Goal: Communication & Community: Answer question/provide support

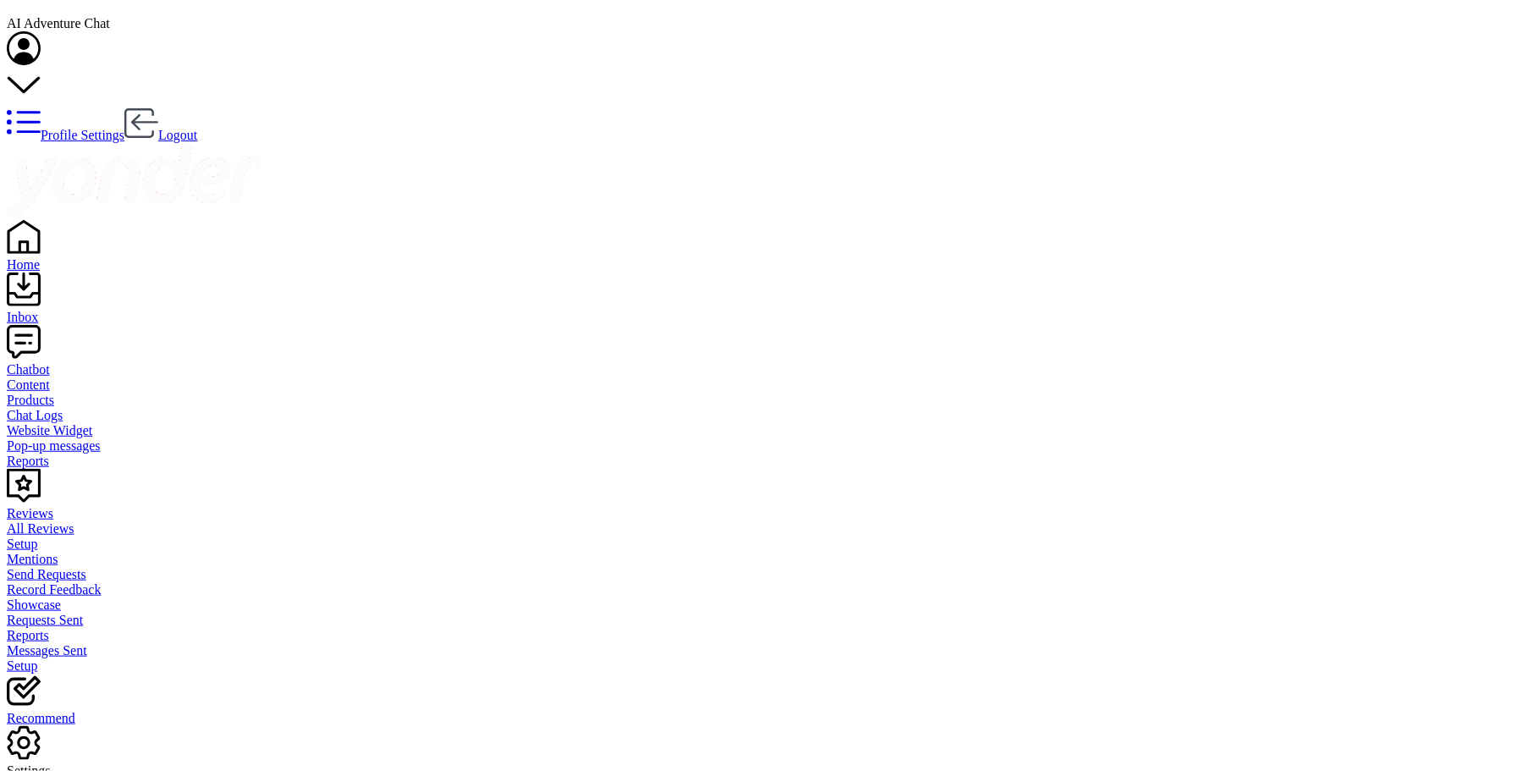
drag, startPoint x: 0, startPoint y: 0, endPoint x: 38, endPoint y: 132, distance: 137.4
click at [38, 295] on link "Inbox" at bounding box center [765, 310] width 1517 height 30
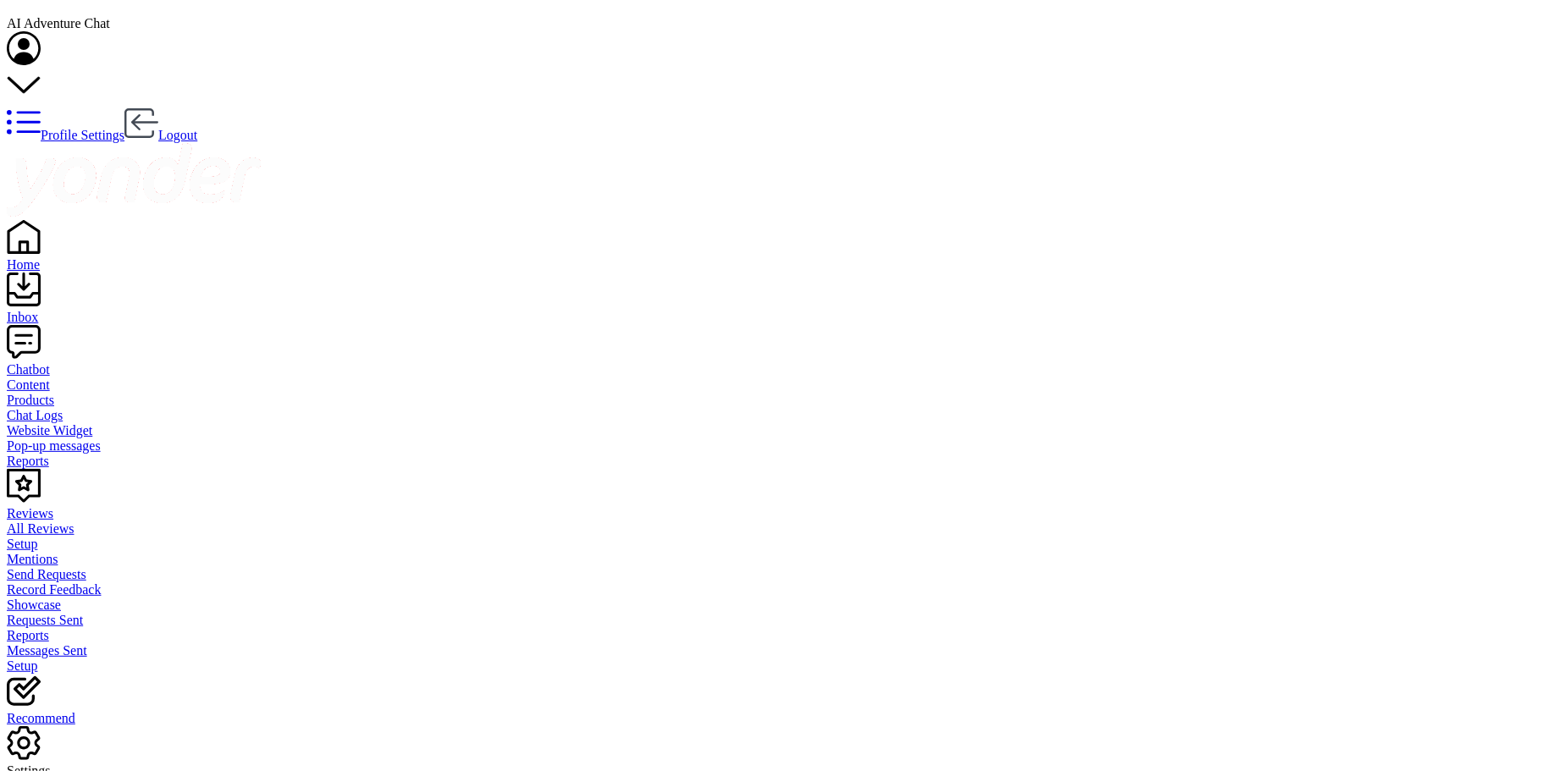
click at [55, 257] on div "Home" at bounding box center [772, 264] width 1531 height 15
